Goal: Task Accomplishment & Management: Complete application form

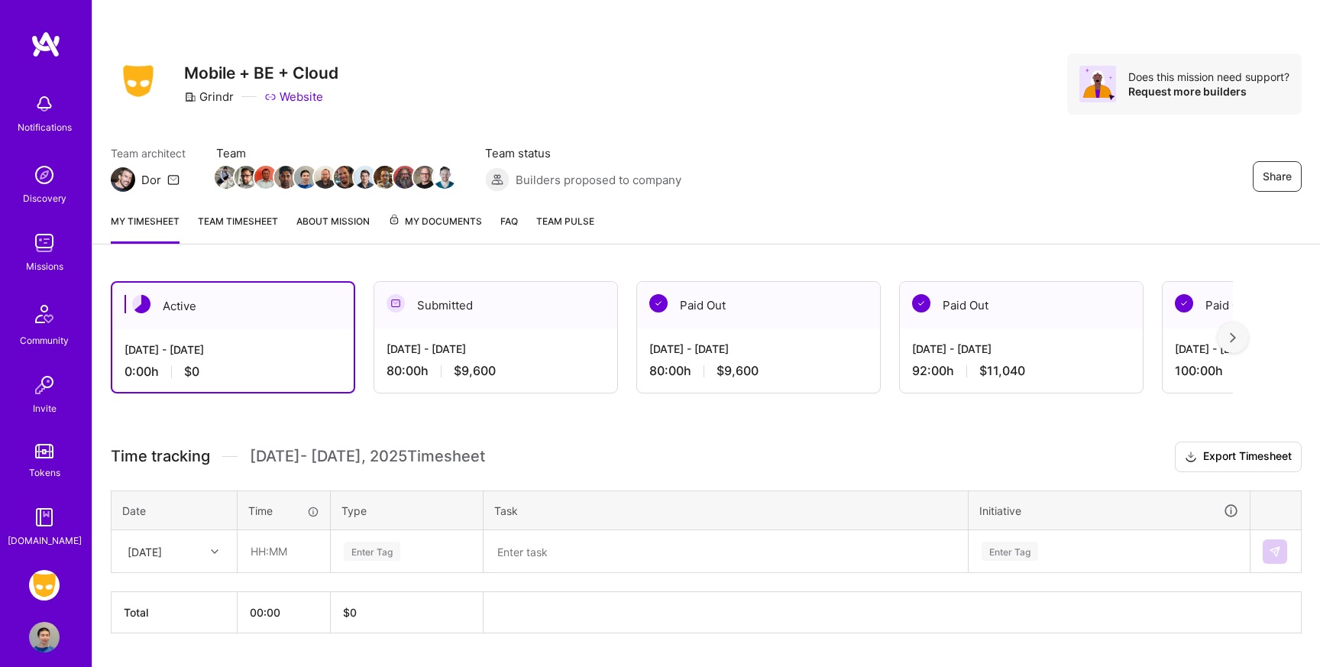
click at [242, 221] on link "Team timesheet" at bounding box center [238, 228] width 80 height 31
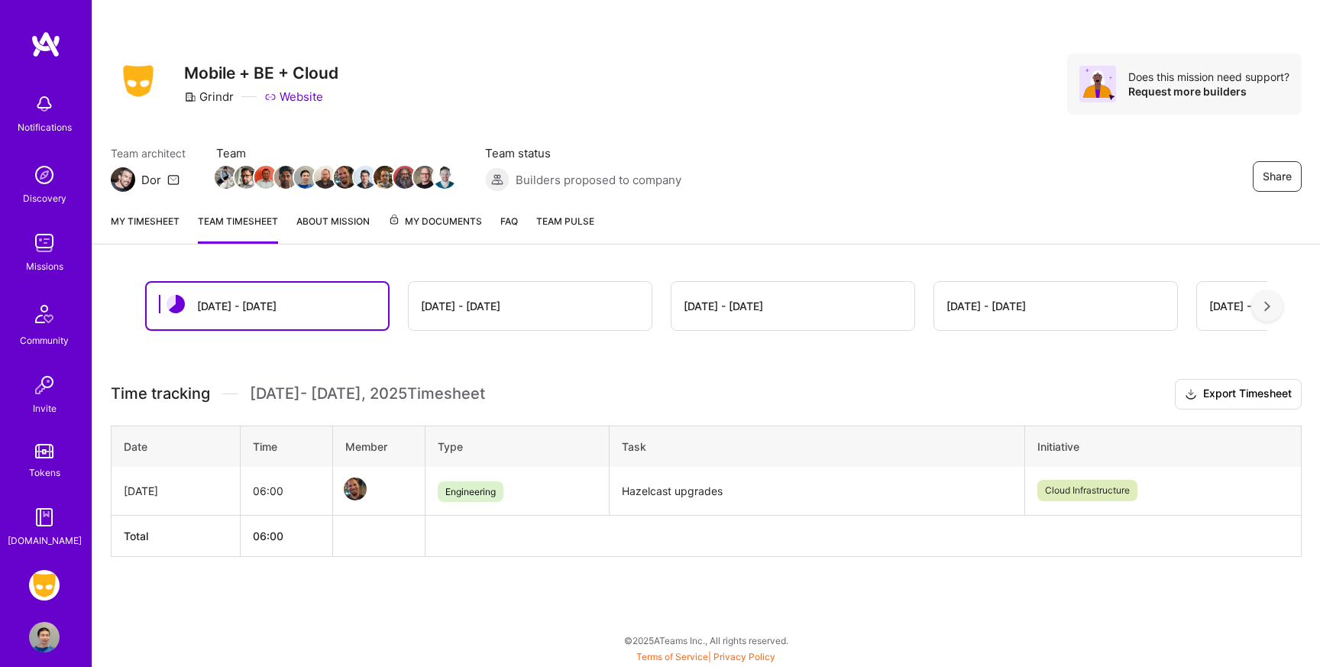
click at [141, 223] on link "My timesheet" at bounding box center [145, 228] width 69 height 31
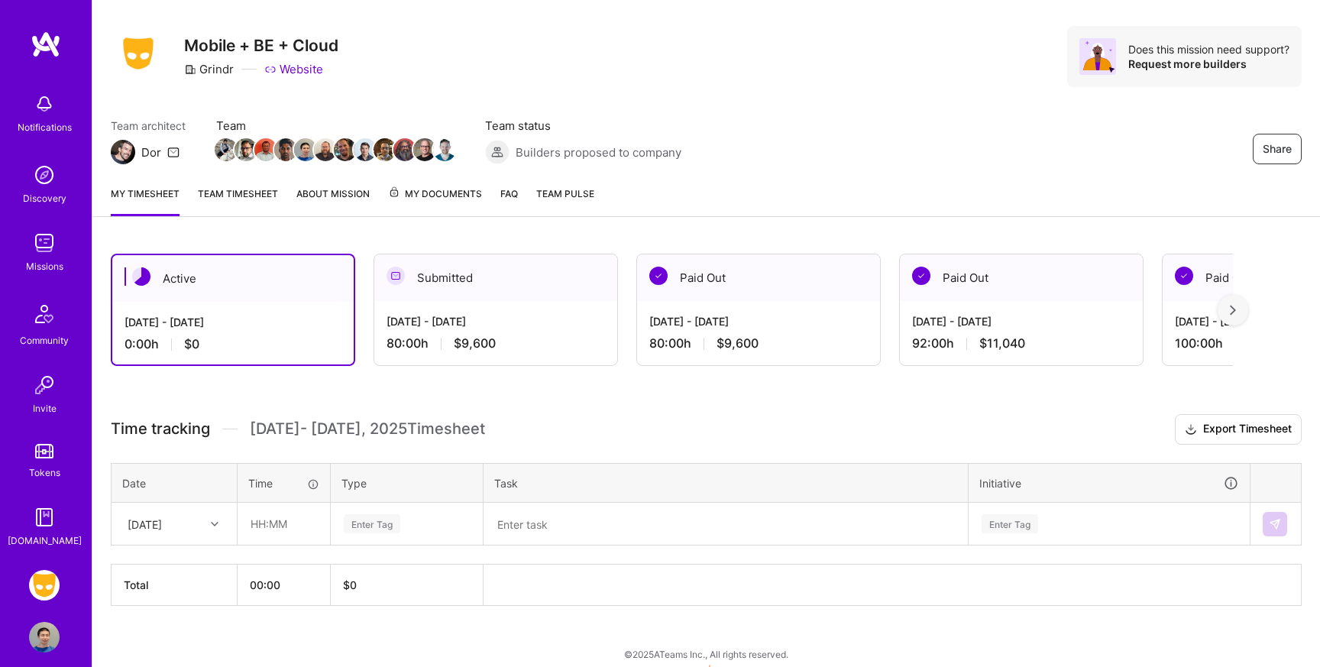
scroll to position [40, 0]
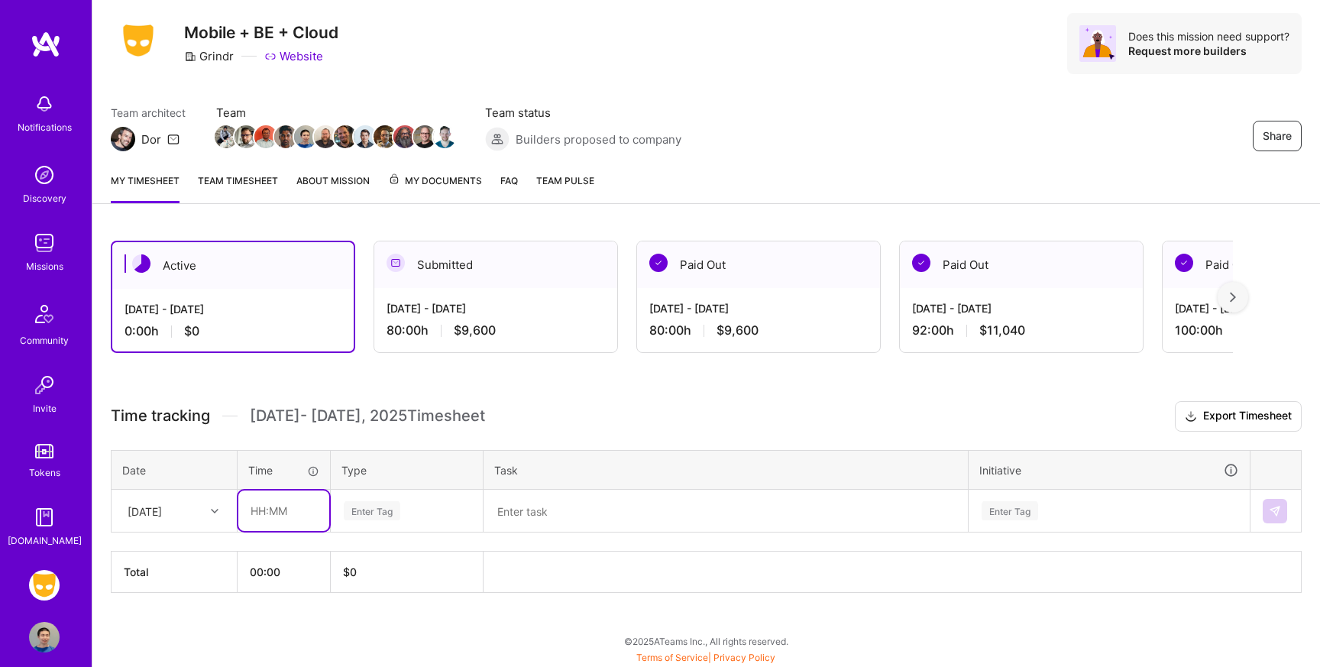
click at [292, 503] on input "text" at bounding box center [283, 511] width 91 height 40
type input "08:00"
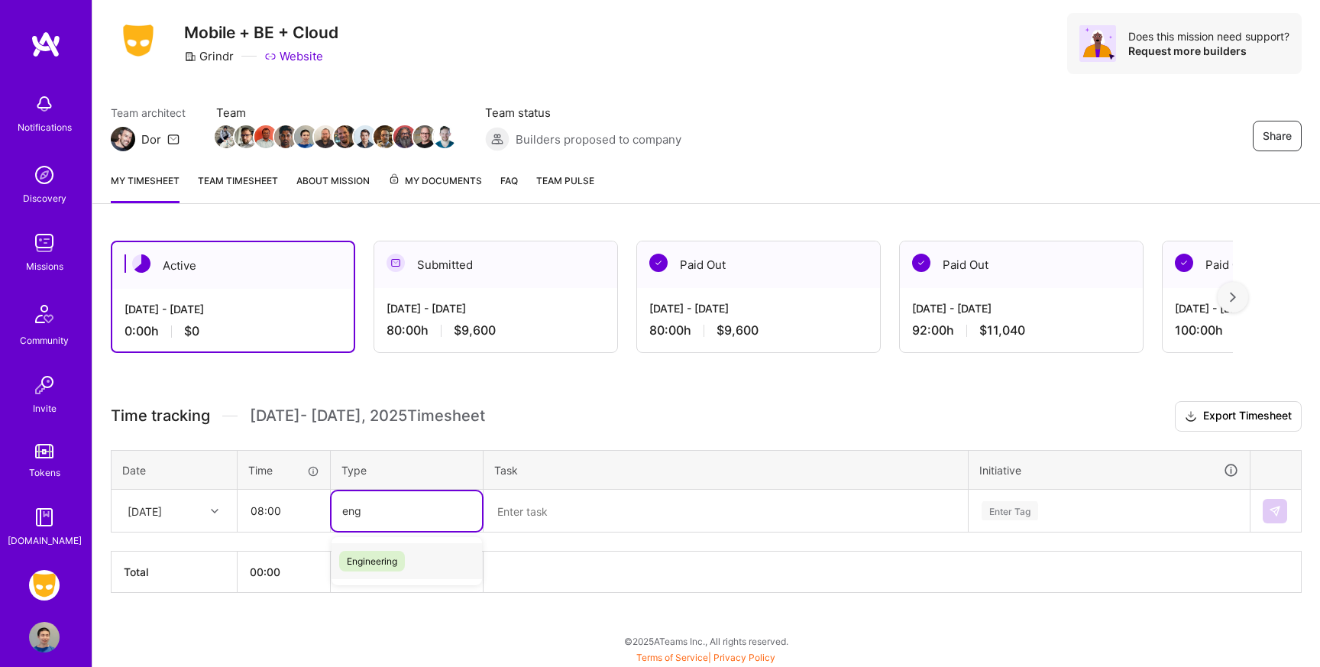
type input "engi"
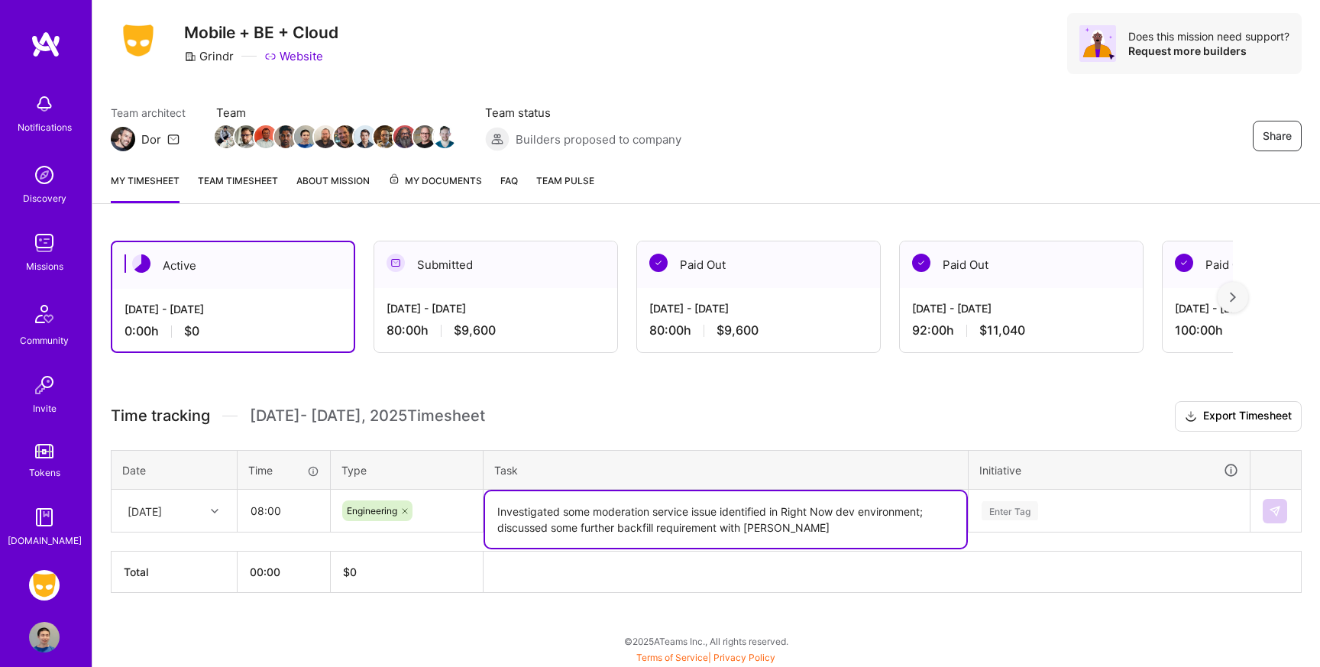
click at [617, 521] on textarea "Investigated some moderation service issue identified in Right Now dev environm…" at bounding box center [725, 519] width 481 height 57
click at [858, 527] on textarea "Investigated some moderation service issue identified in Right Now dev environm…" at bounding box center [725, 519] width 481 height 57
type textarea "Investigated some moderation service issue identified in Right Now dev environm…"
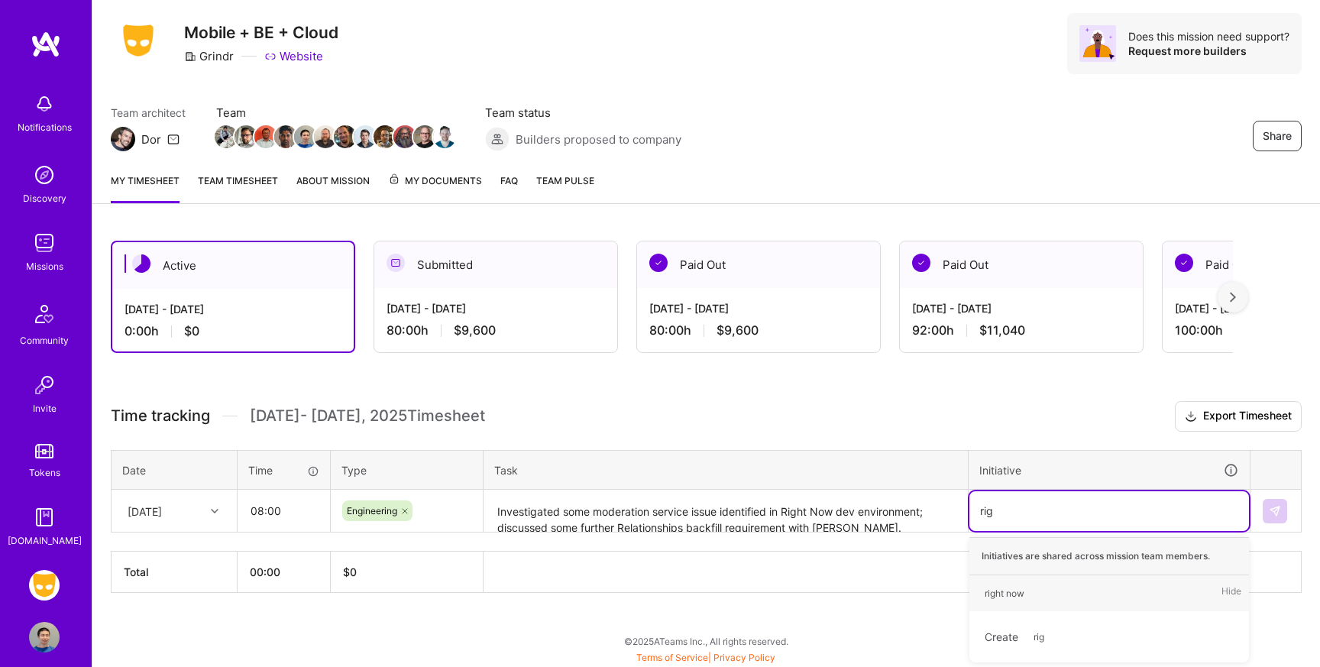
type input "righ"
type input "relation"
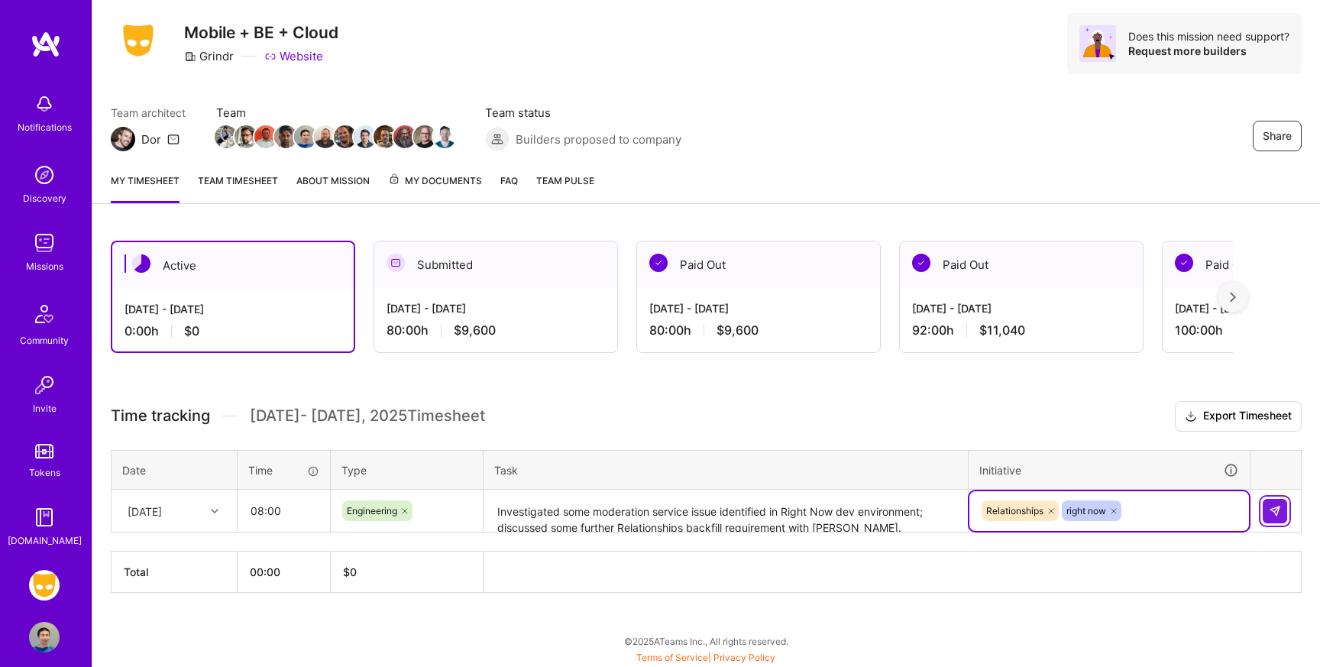
click at [1274, 517] on button at bounding box center [1275, 511] width 24 height 24
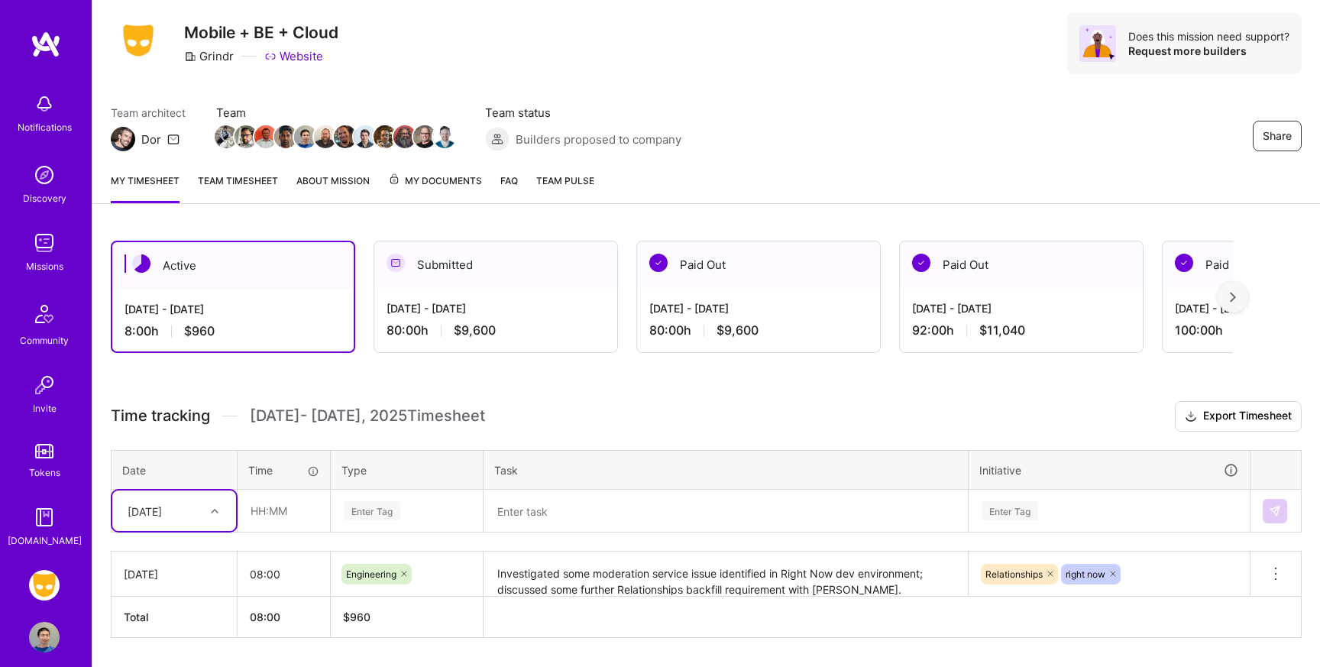
scroll to position [86, 0]
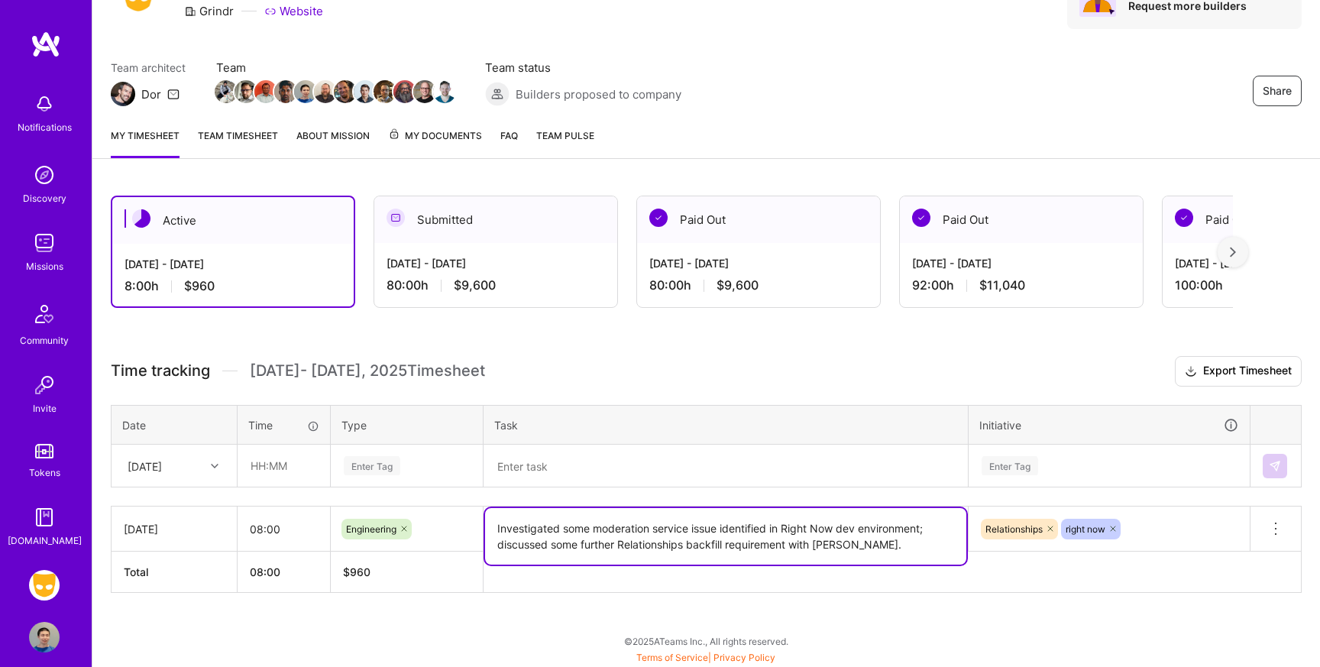
click at [924, 527] on textarea "Investigated some moderation service issue identified in Right Now dev environm…" at bounding box center [725, 536] width 481 height 57
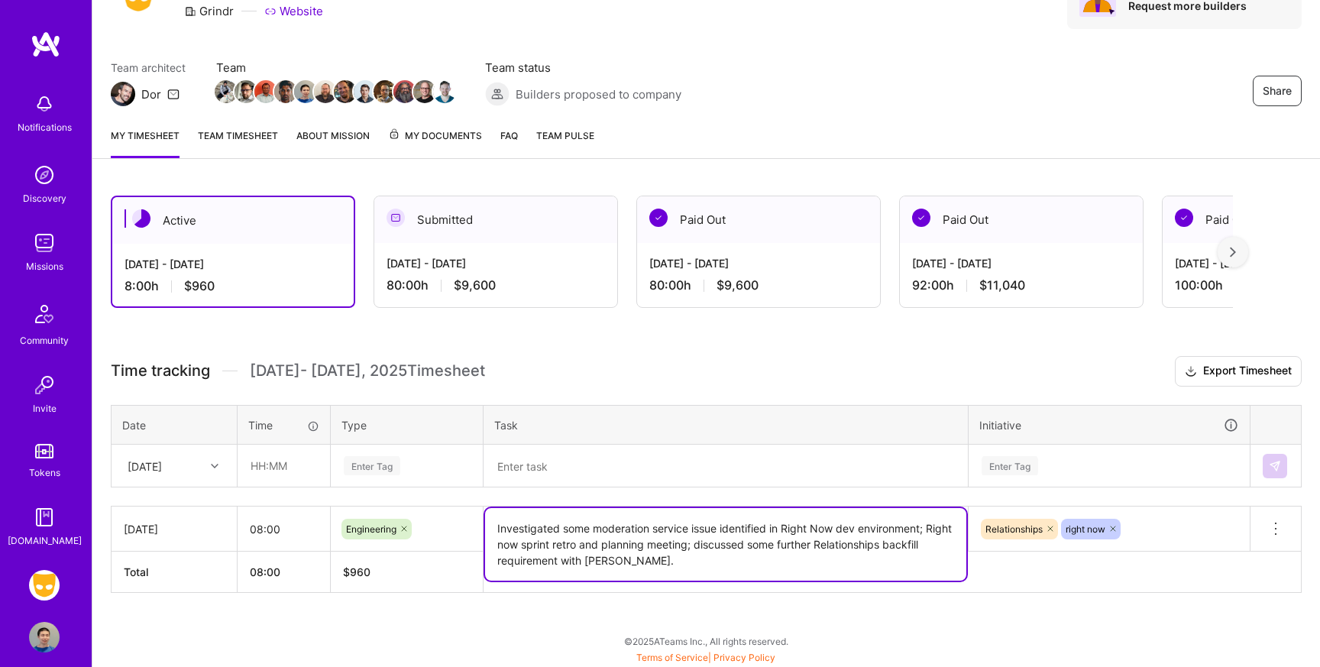
type textarea "Investigated some moderation service issue identified in Right Now dev environm…"
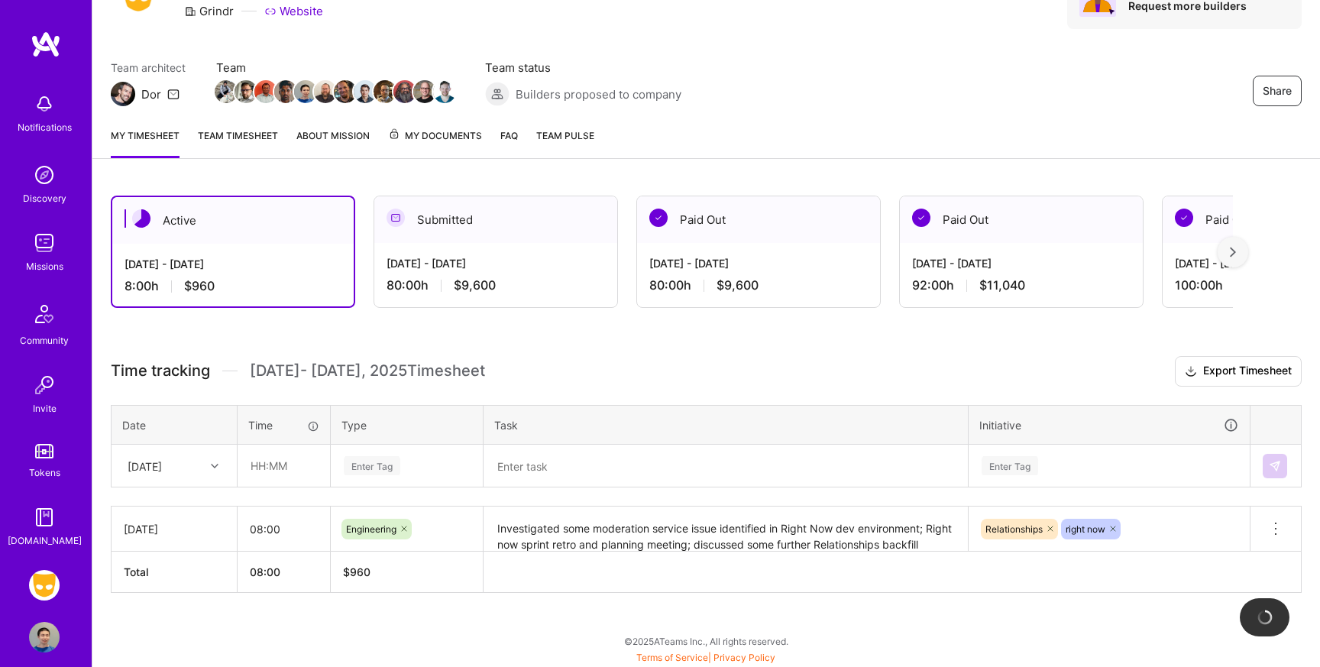
click at [1148, 637] on div "Active [DATE] - [DATE] 8:00 h $960 Submitted [DATE] - [DATE] 80:00 h $9,600 Pai…" at bounding box center [706, 422] width 1228 height 491
click at [259, 134] on link "Team timesheet" at bounding box center [238, 143] width 80 height 31
